Goal: Transaction & Acquisition: Purchase product/service

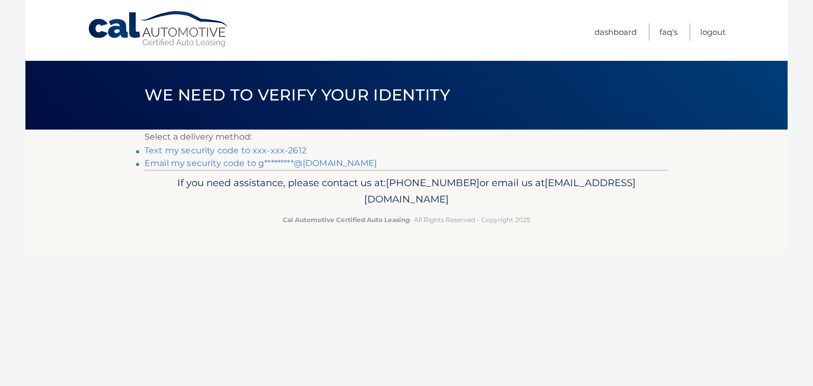
click at [202, 151] on link "Text my security code to xxx-xxx-2612" at bounding box center [225, 150] width 162 height 10
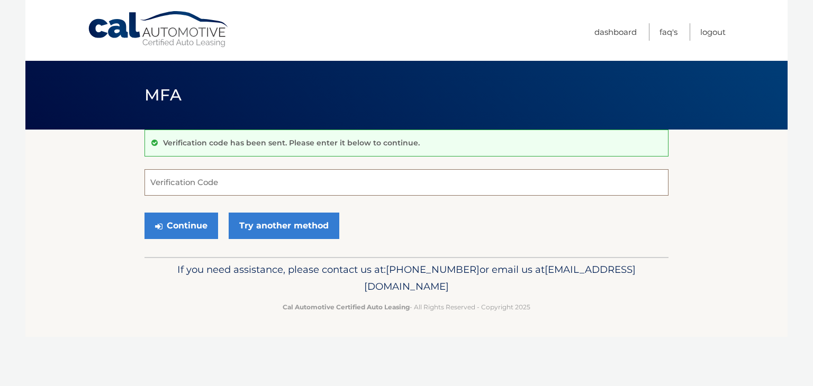
click at [168, 180] on input "Verification Code" at bounding box center [406, 182] width 524 height 26
type input "367481"
click at [177, 222] on button "Continue" at bounding box center [181, 226] width 74 height 26
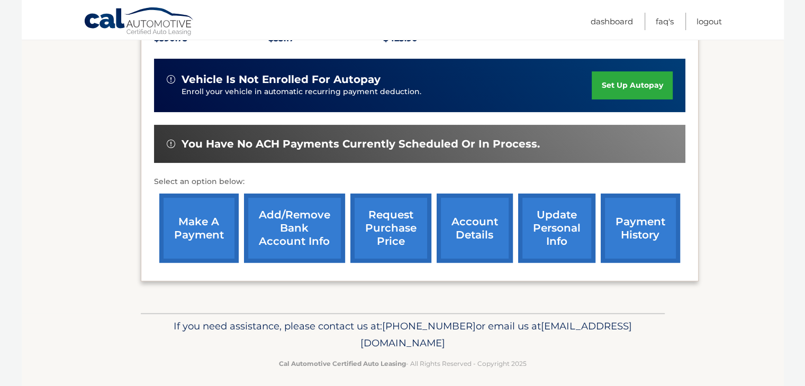
scroll to position [254, 0]
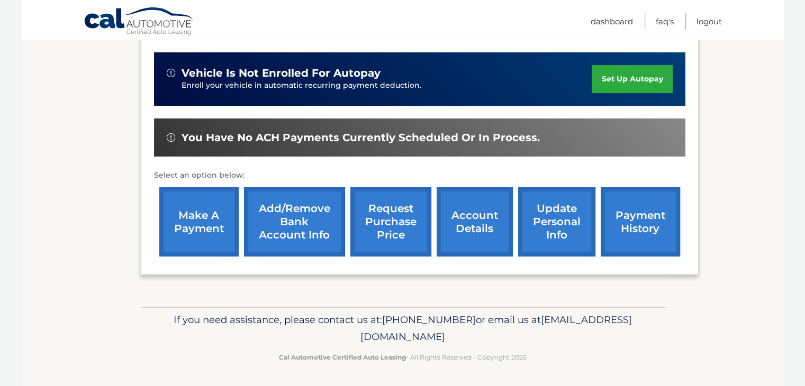
click at [192, 214] on link "make a payment" at bounding box center [198, 221] width 79 height 69
click at [294, 226] on link "Add/Remove bank account info" at bounding box center [294, 221] width 101 height 69
click at [198, 221] on link "make a payment" at bounding box center [198, 221] width 79 height 69
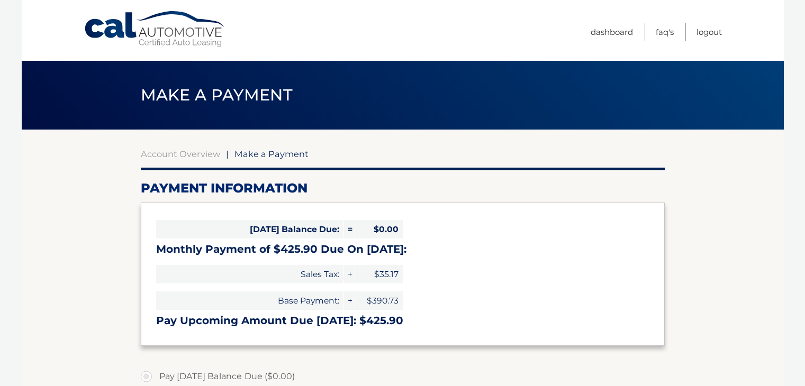
select select "ZDI5N2RlNTEtODU0MC00M2I4LWI4ODItNGU1ZDRhYzRkM2Ex"
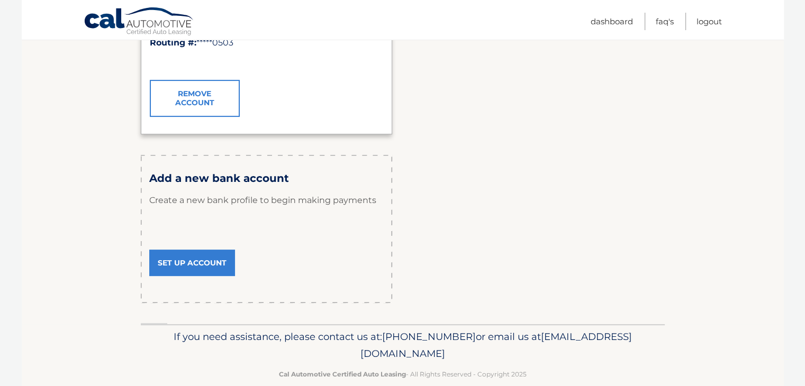
scroll to position [286, 0]
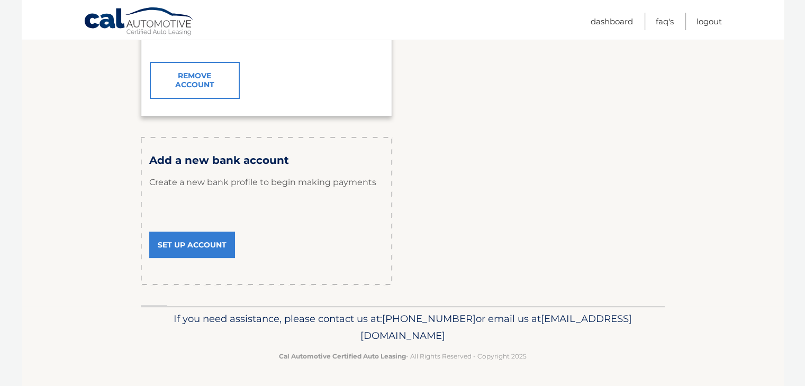
click at [196, 244] on link "Set Up Account" at bounding box center [192, 245] width 86 height 26
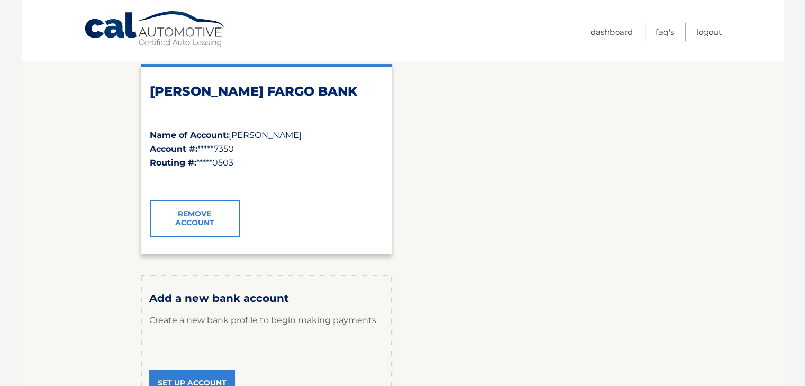
scroll to position [0, 0]
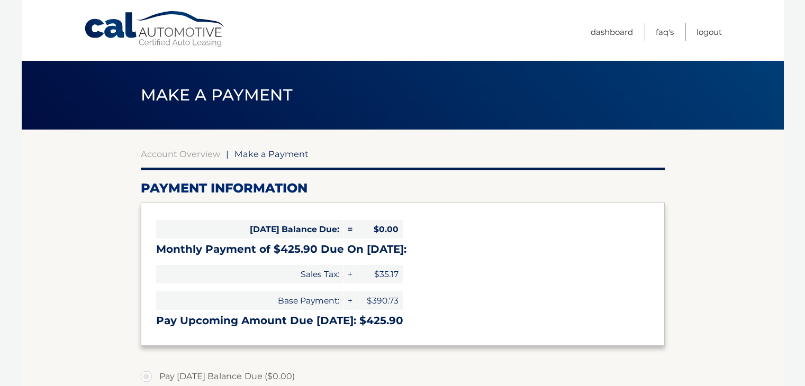
select select "ZDI5N2RlNTEtODU0MC00M2I4LWI4ODItNGU1ZDRhYzRkM2Ex"
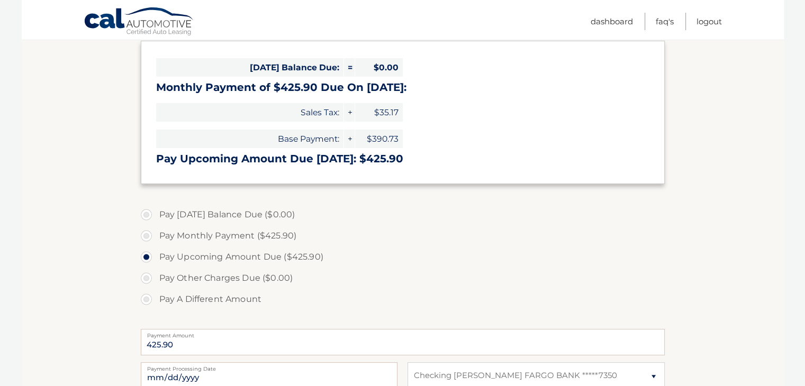
scroll to position [212, 0]
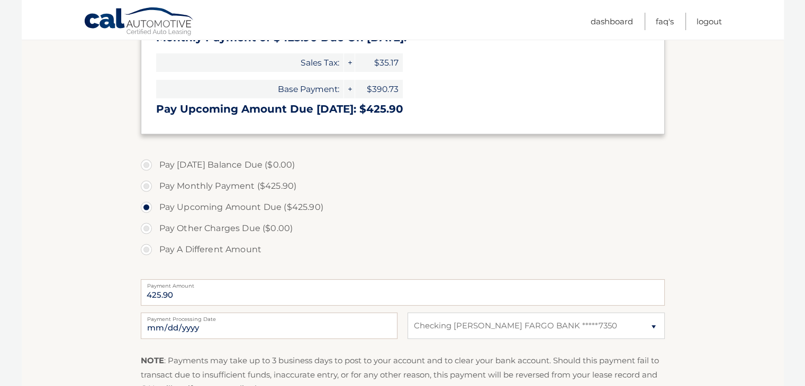
click at [148, 185] on label "Pay Monthly Payment ($425.90)" at bounding box center [403, 186] width 524 height 21
click at [148, 185] on input "Pay Monthly Payment ($425.90)" at bounding box center [150, 184] width 11 height 17
radio input "true"
click at [145, 207] on label "Pay Upcoming Amount Due ($425.90)" at bounding box center [403, 207] width 524 height 21
click at [145, 207] on input "Pay Upcoming Amount Due ($425.90)" at bounding box center [150, 205] width 11 height 17
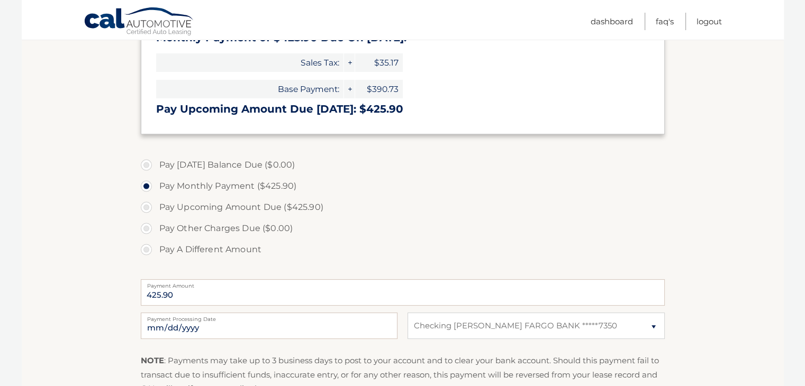
radio input "true"
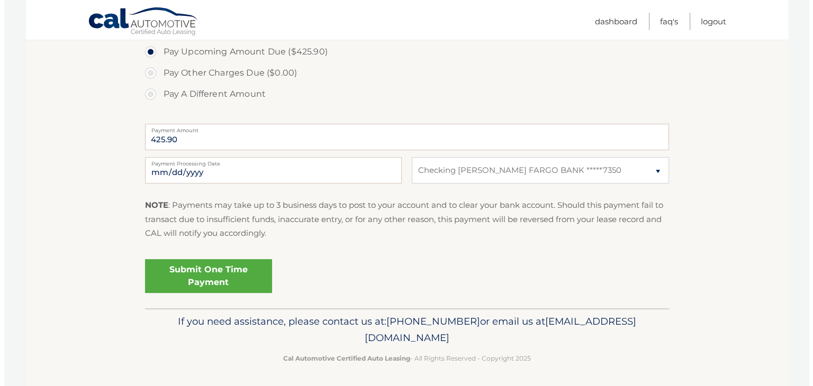
scroll to position [369, 0]
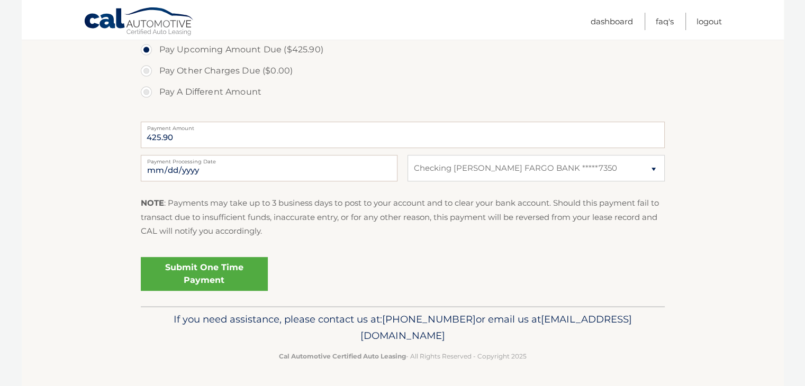
click at [207, 272] on link "Submit One Time Payment" at bounding box center [204, 274] width 127 height 34
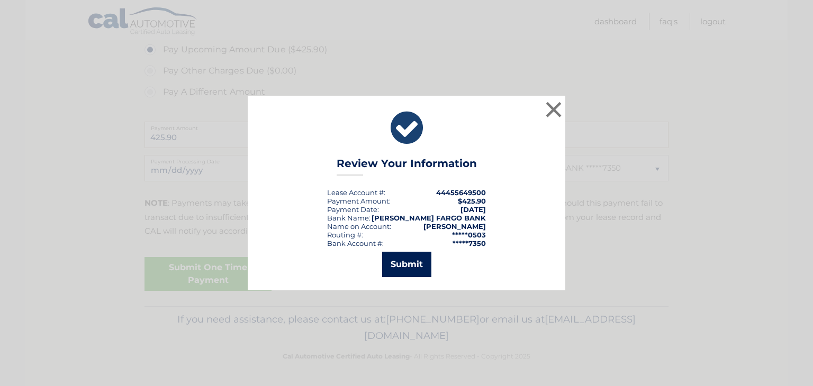
click at [416, 267] on button "Submit" at bounding box center [406, 264] width 49 height 25
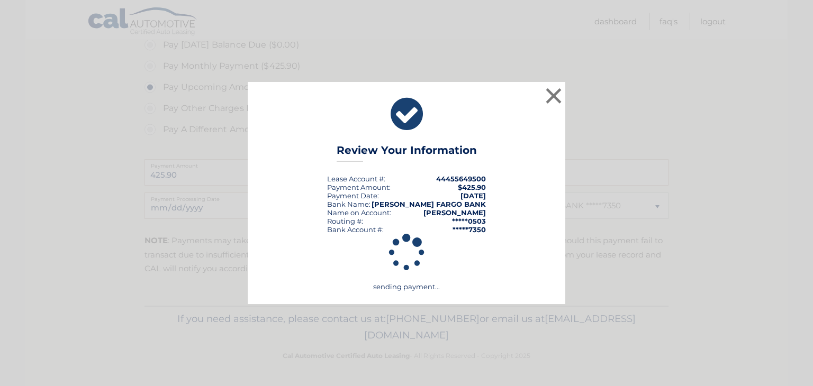
scroll to position [331, 0]
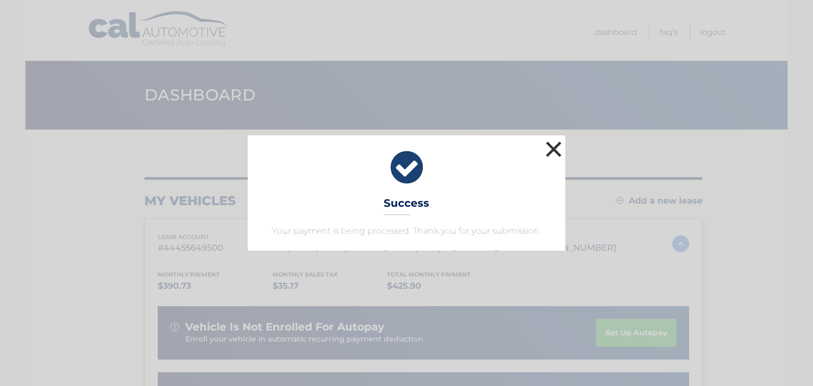
click at [551, 149] on button "×" at bounding box center [553, 149] width 21 height 21
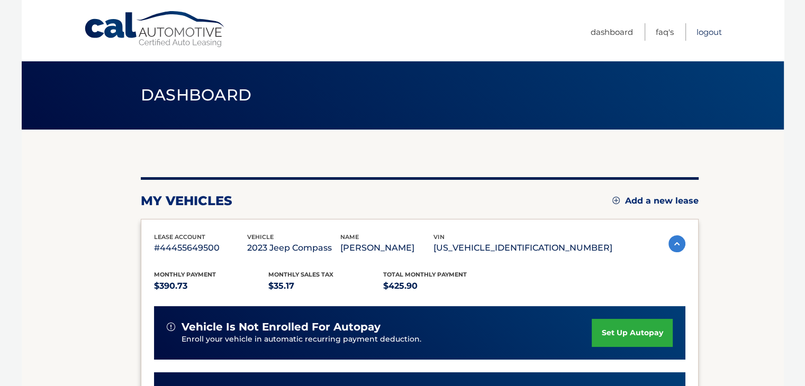
click at [709, 28] on link "Logout" at bounding box center [708, 31] width 25 height 17
